Goal: Check status: Check status

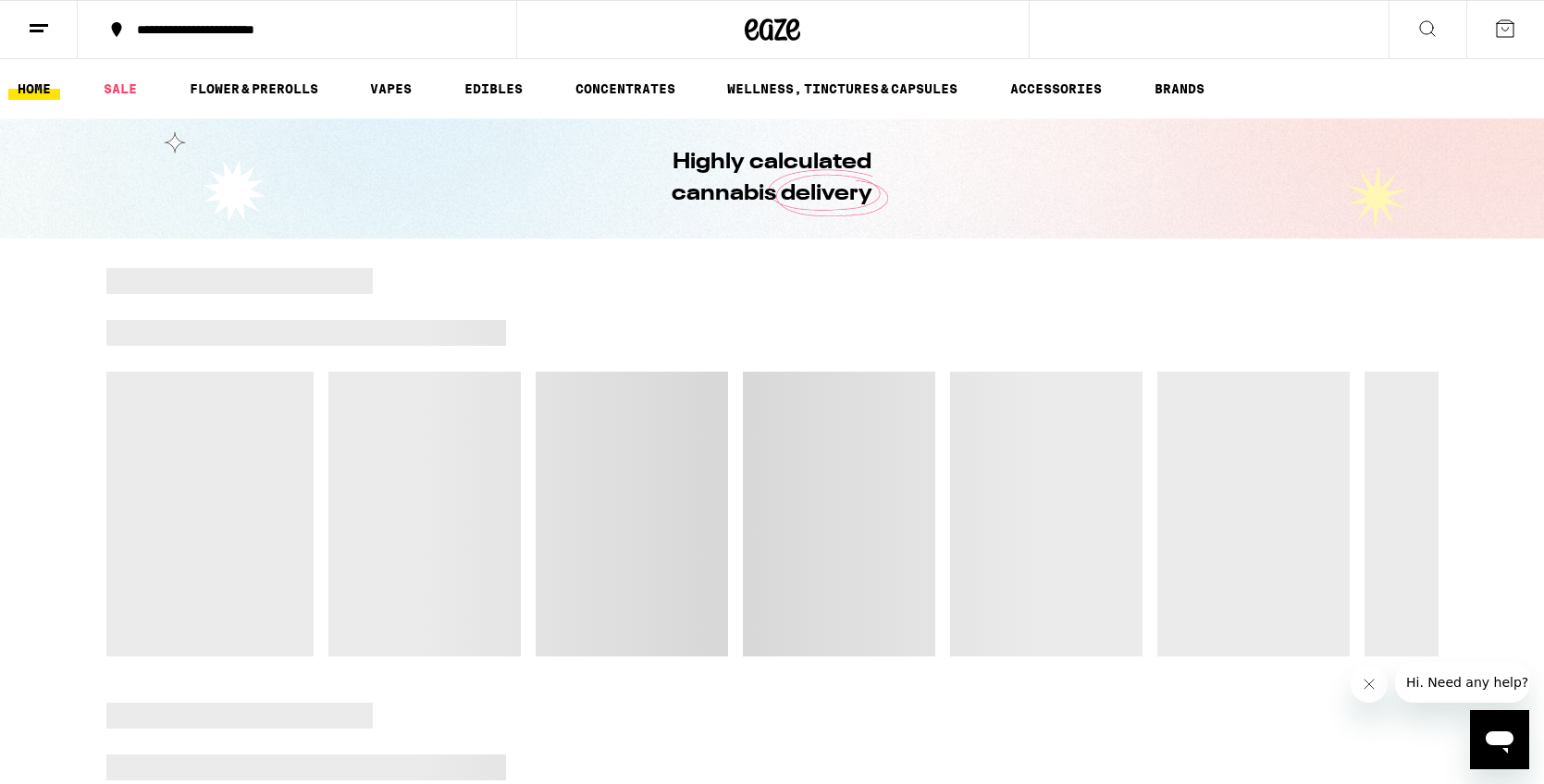
click at [49, 20] on icon at bounding box center [39, 29] width 22 height 22
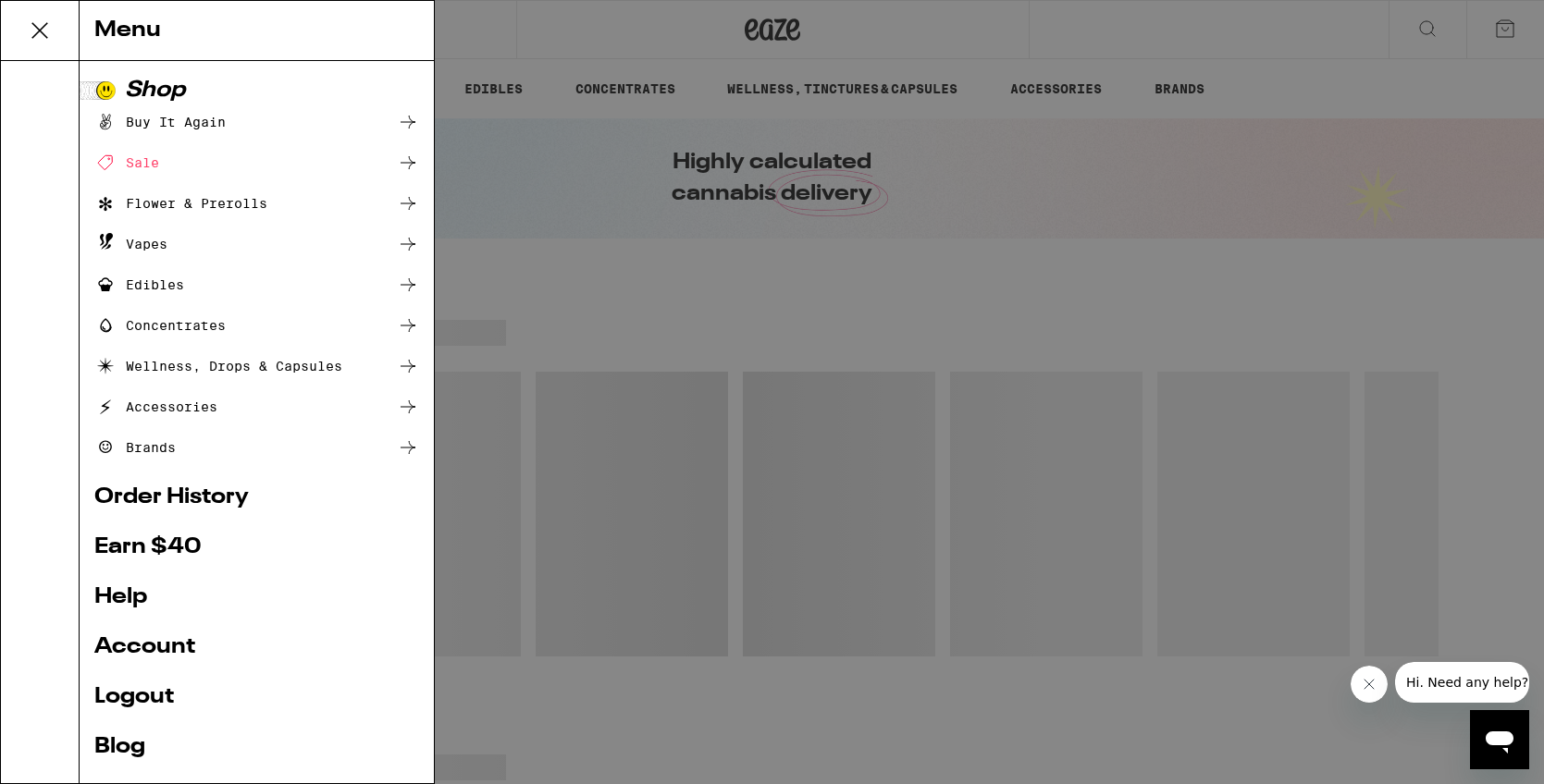
click at [676, 386] on div "Menu Shop Buy It Again Sale Flower & Prerolls Vapes Edibles Concentrates Wellne…" at bounding box center [772, 392] width 1544 height 784
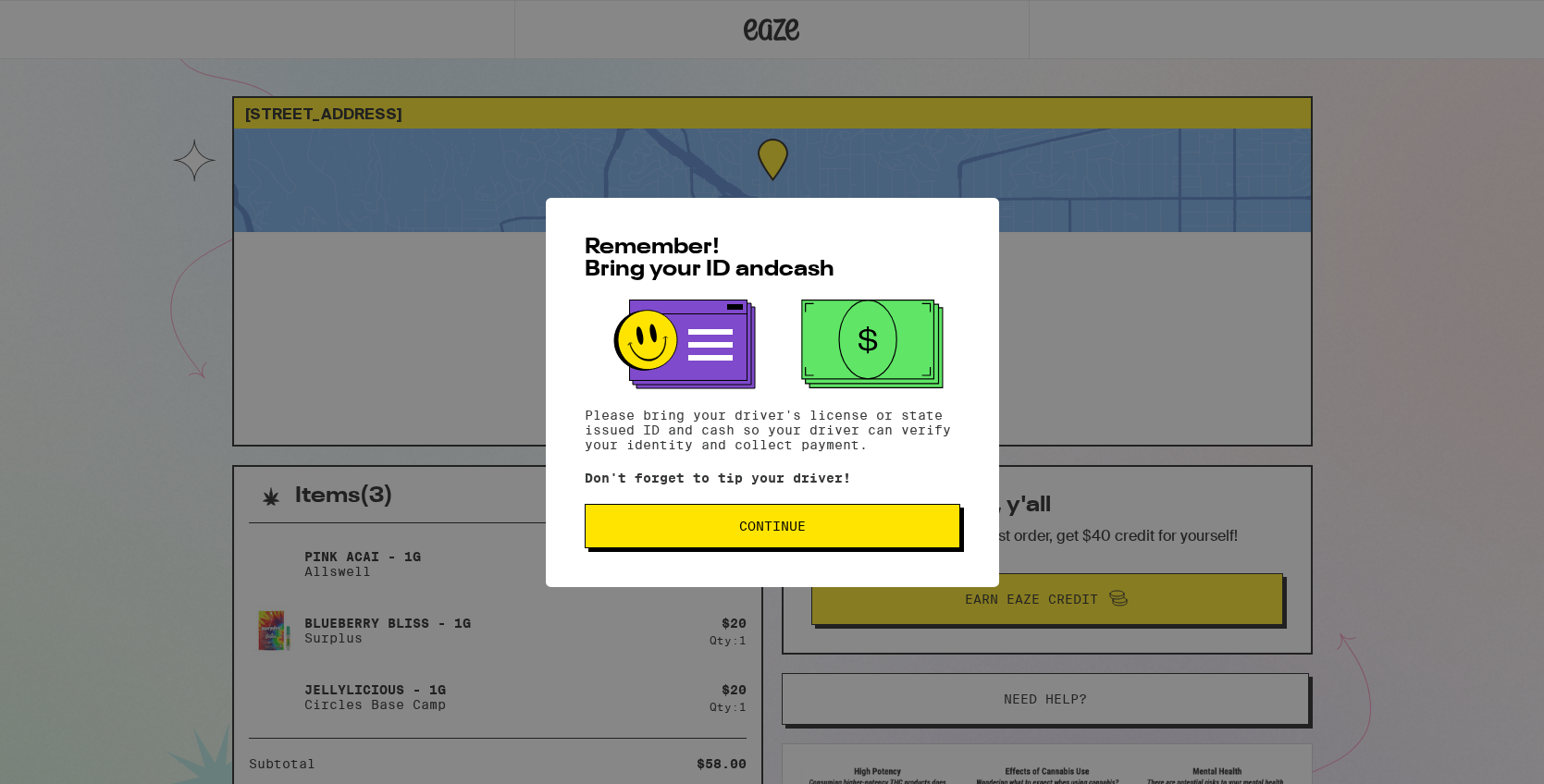
click at [787, 557] on div "Remember! Bring your ID and cash Please bring your driver's license or state is…" at bounding box center [772, 392] width 453 height 389
click at [788, 533] on span "Continue" at bounding box center [772, 526] width 67 height 13
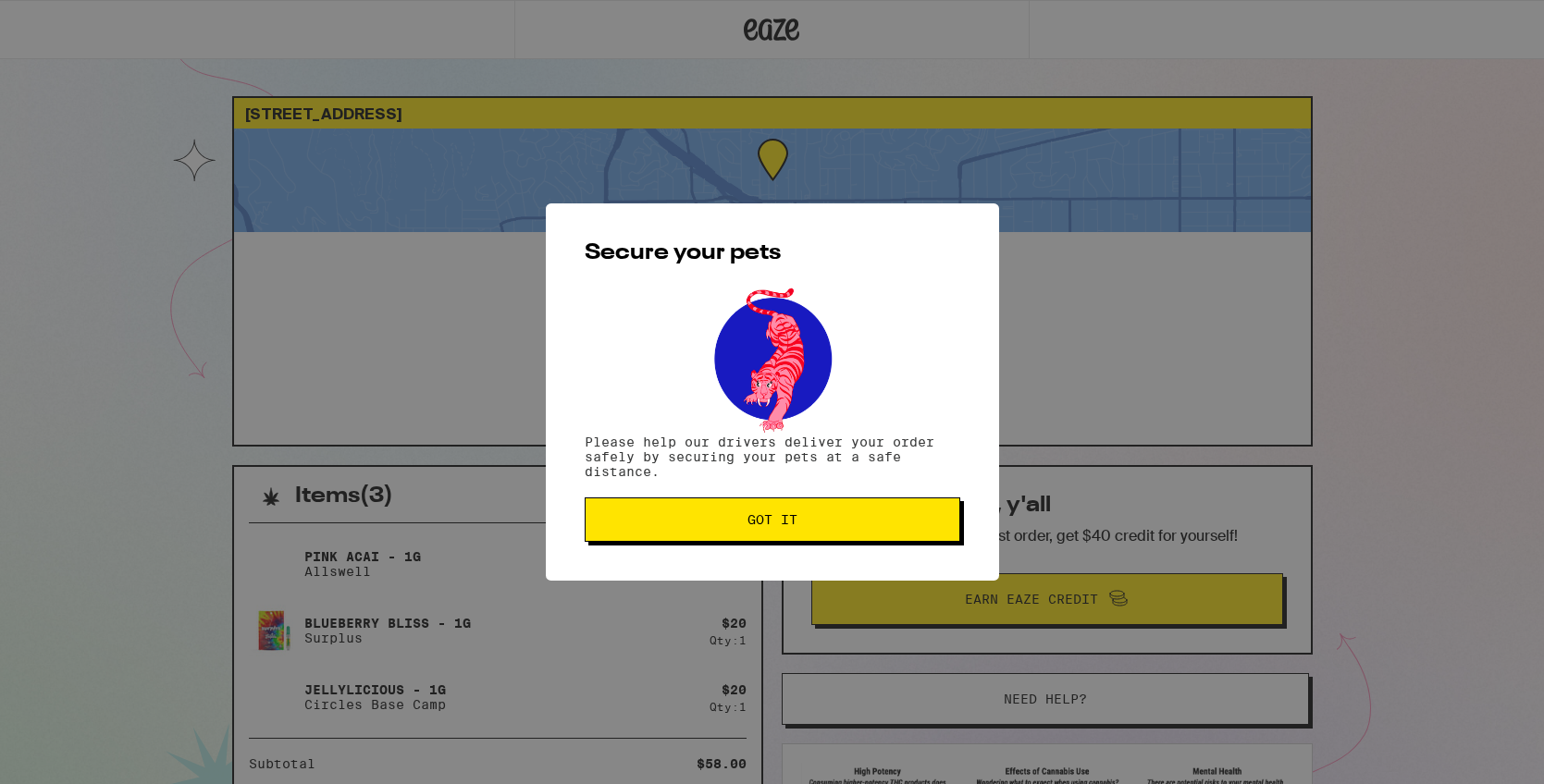
click at [788, 536] on button "Got it" at bounding box center [773, 520] width 376 height 44
